Goal: Task Accomplishment & Management: Manage account settings

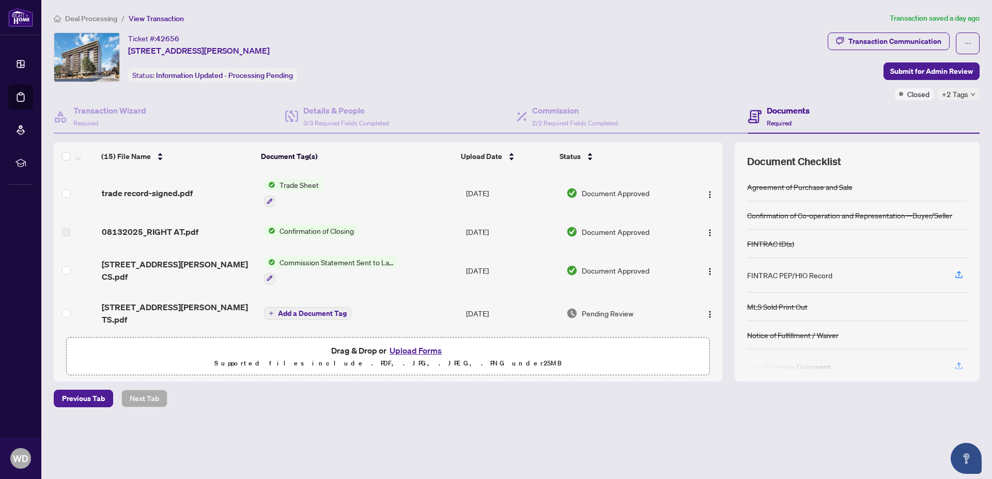
click at [581, 50] on div "Ticket #: 42656 [STREET_ADDRESS][PERSON_NAME] Status: Information Updated - Pro…" at bounding box center [439, 58] width 770 height 50
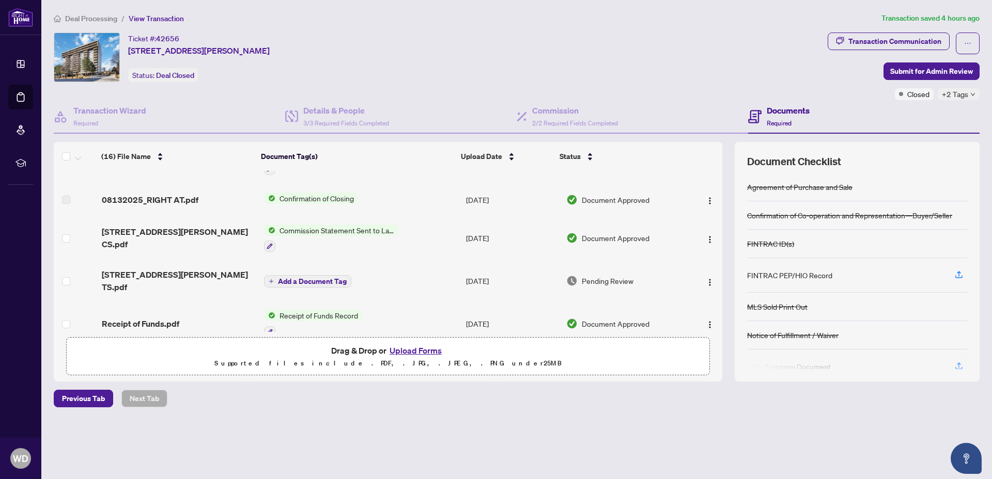
scroll to position [57, 0]
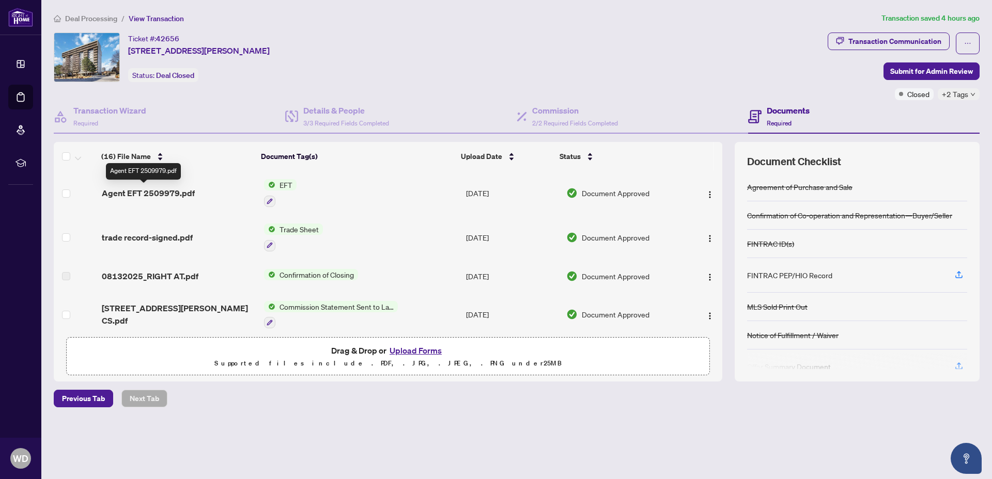
click at [174, 193] on span "Agent EFT 2509979.pdf" at bounding box center [148, 193] width 93 height 12
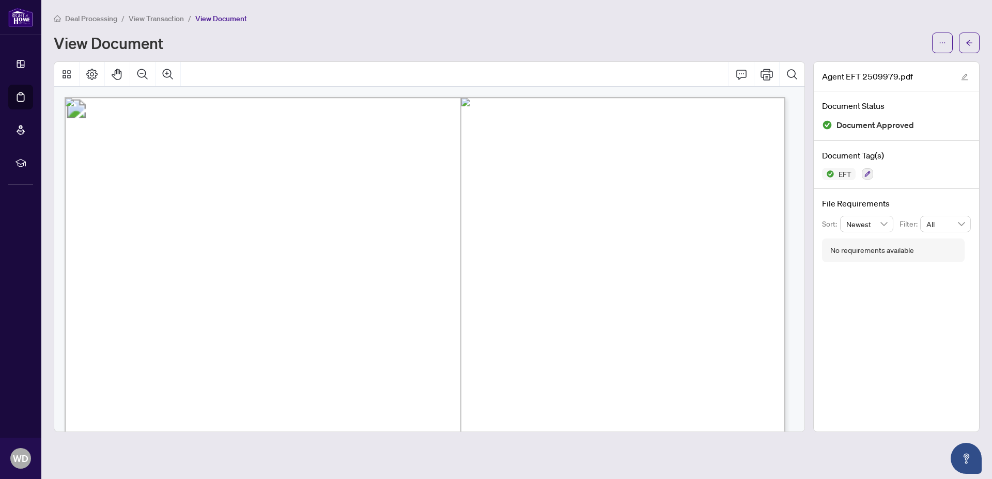
click at [144, 17] on span "View Transaction" at bounding box center [156, 18] width 55 height 9
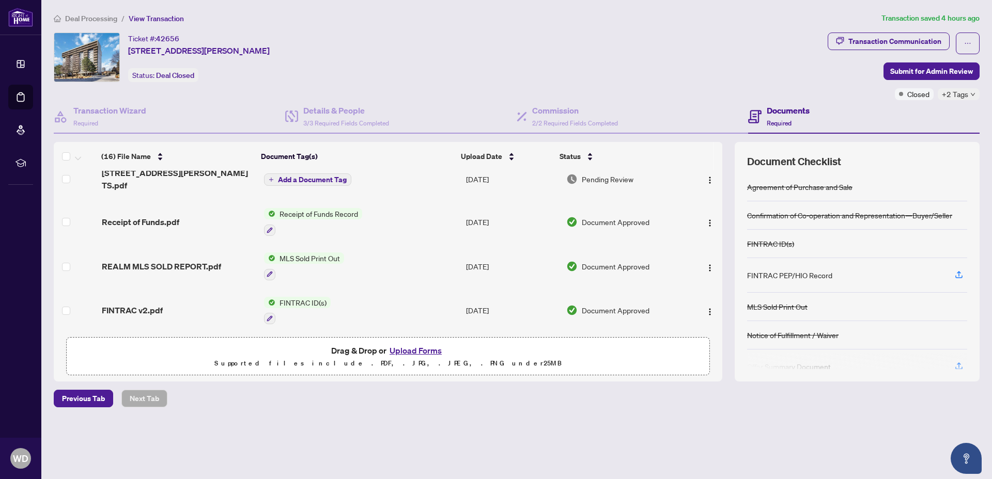
scroll to position [115, 0]
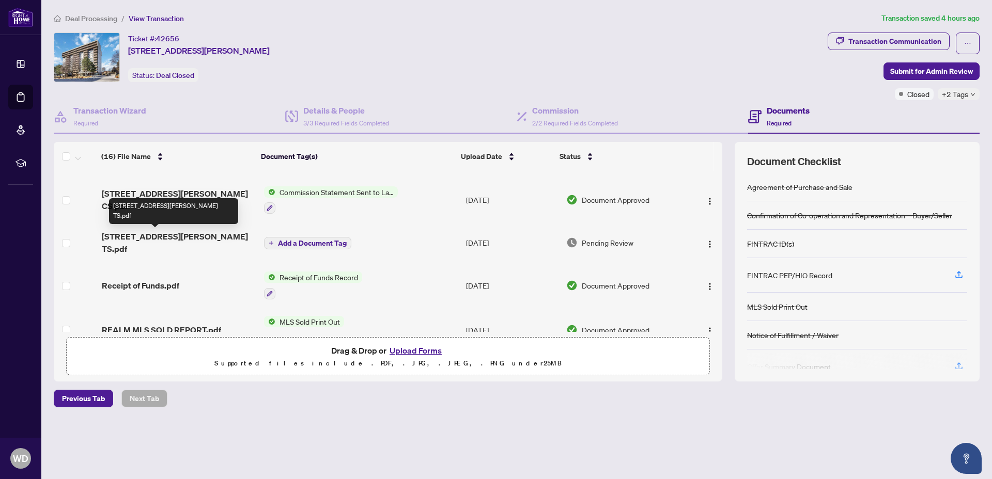
click at [189, 240] on span "[STREET_ADDRESS][PERSON_NAME] TS.pdf" at bounding box center [178, 242] width 153 height 25
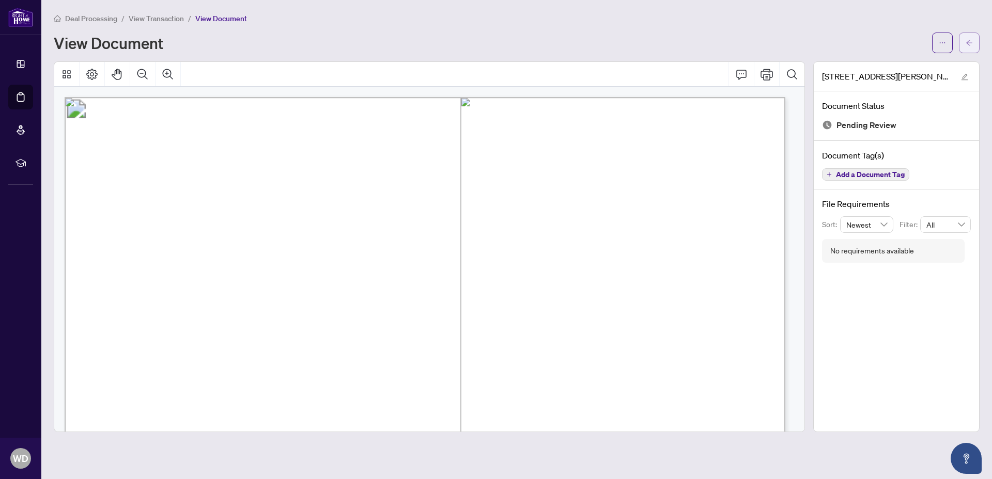
click at [964, 42] on button "button" at bounding box center [969, 43] width 21 height 21
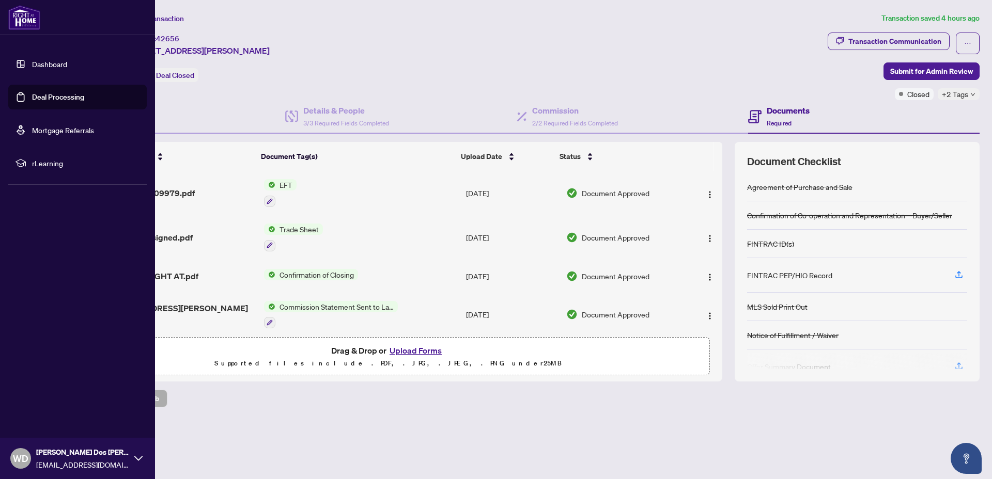
click at [34, 62] on link "Dashboard" at bounding box center [49, 63] width 35 height 9
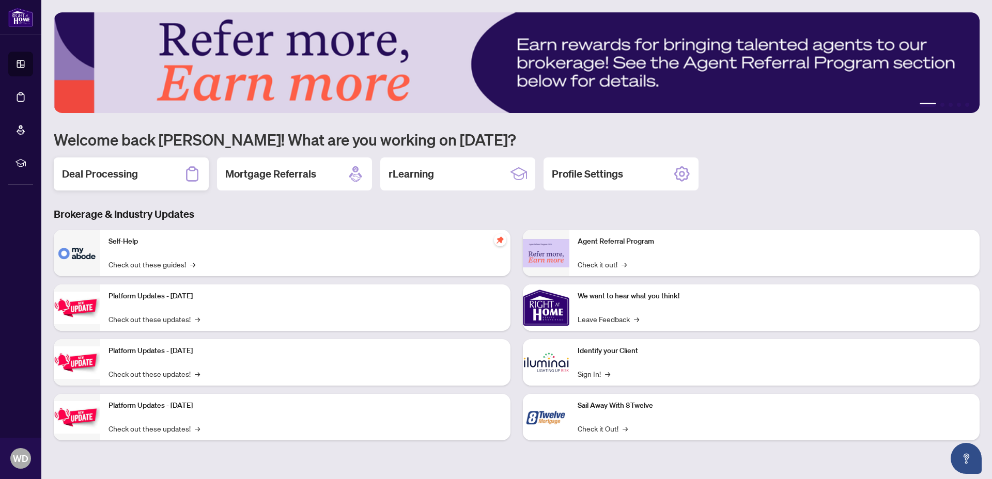
click at [121, 174] on h2 "Deal Processing" at bounding box center [100, 174] width 76 height 14
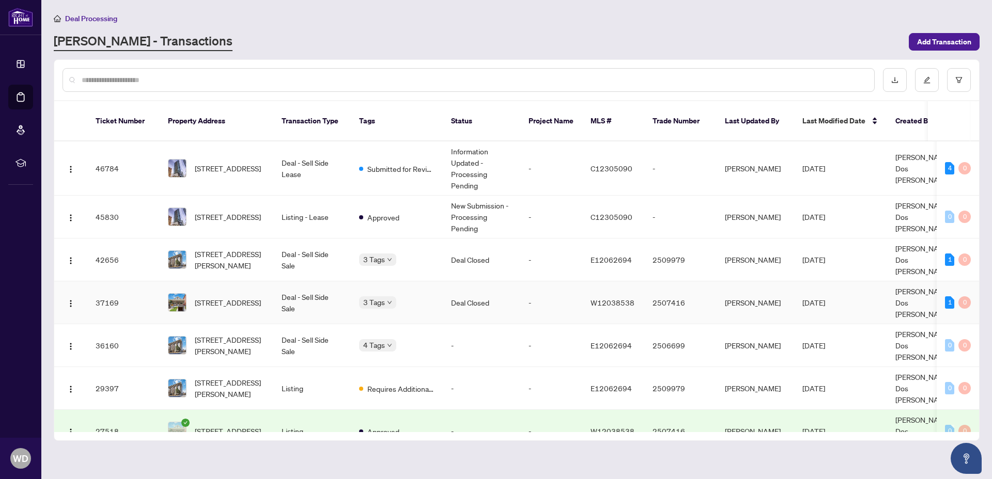
click at [532, 281] on td "-" at bounding box center [551, 302] width 62 height 43
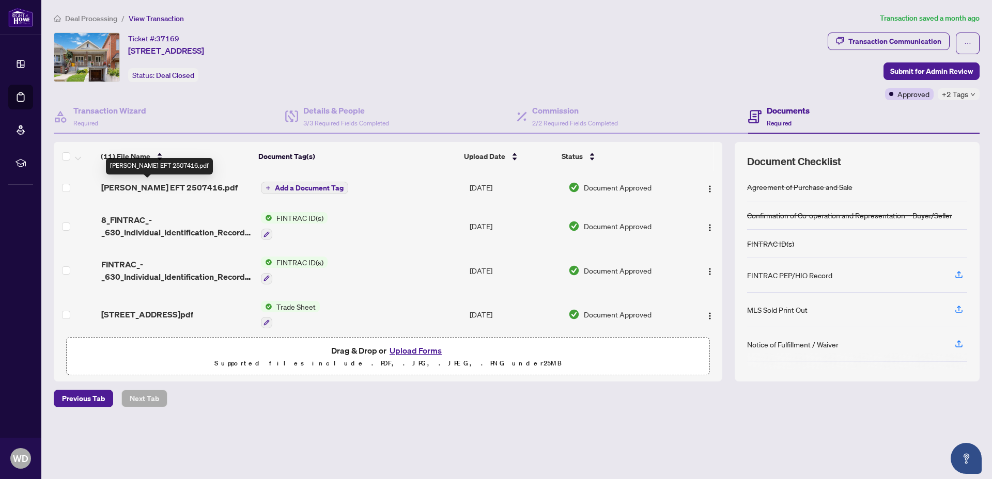
click at [170, 187] on span "Williams EFT 2507416.pdf" at bounding box center [169, 187] width 136 height 12
